Goal: Check status: Check status

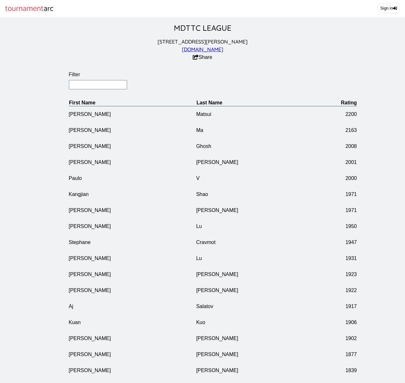
click at [83, 89] on input "Filter" at bounding box center [98, 84] width 59 height 9
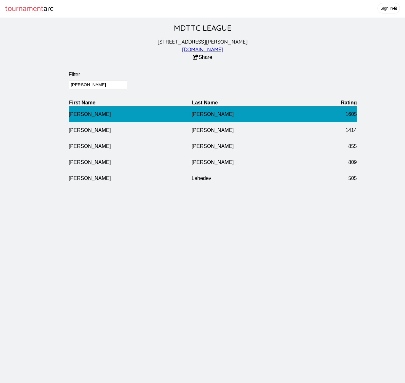
type input "[PERSON_NAME]"
click at [202, 118] on td "[PERSON_NAME]" at bounding box center [253, 114] width 123 height 16
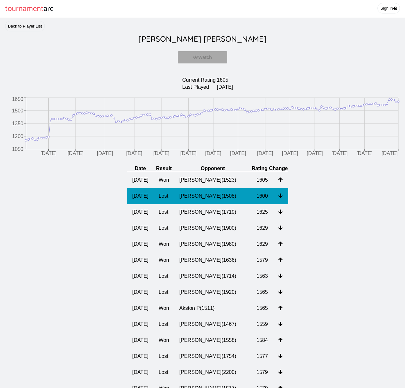
click at [220, 204] on td "[PERSON_NAME] ( 1508 )" at bounding box center [212, 196] width 77 height 16
